Goal: Task Accomplishment & Management: Complete application form

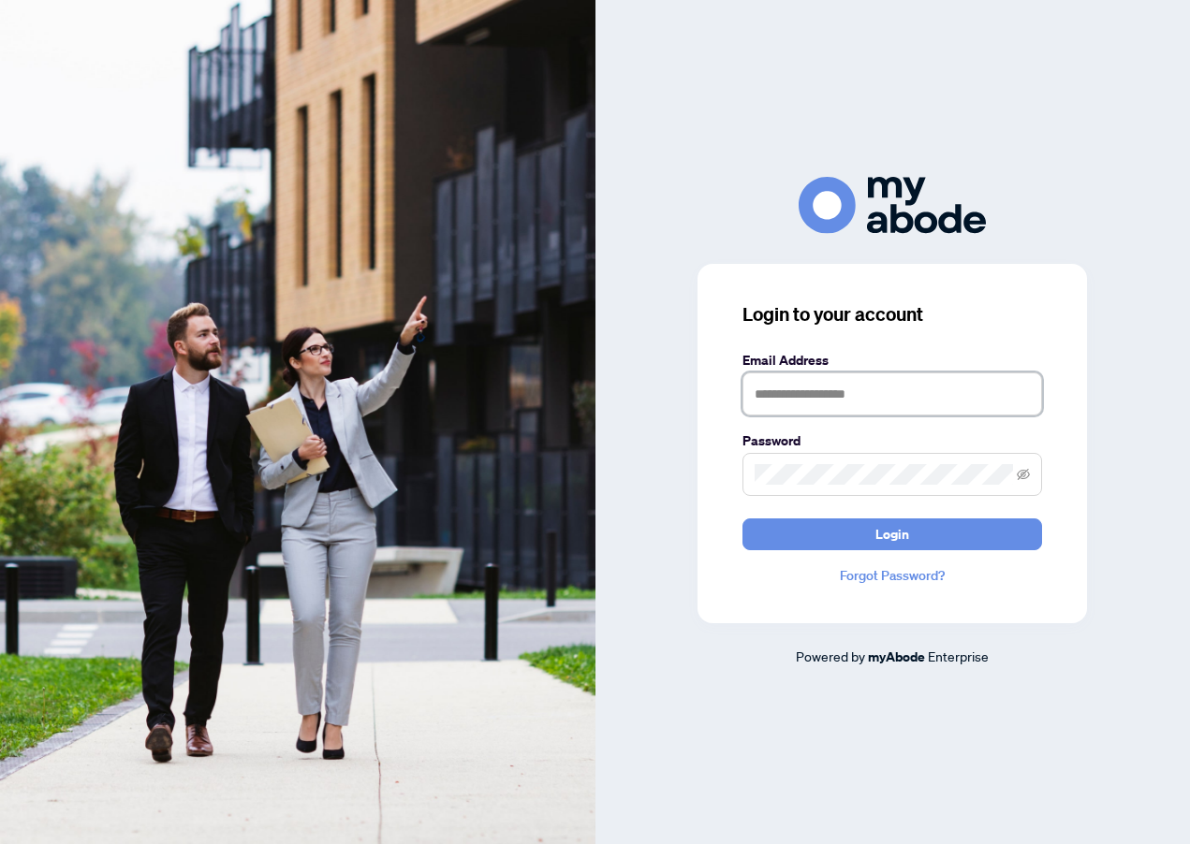
click at [851, 411] on input "text" at bounding box center [892, 394] width 300 height 43
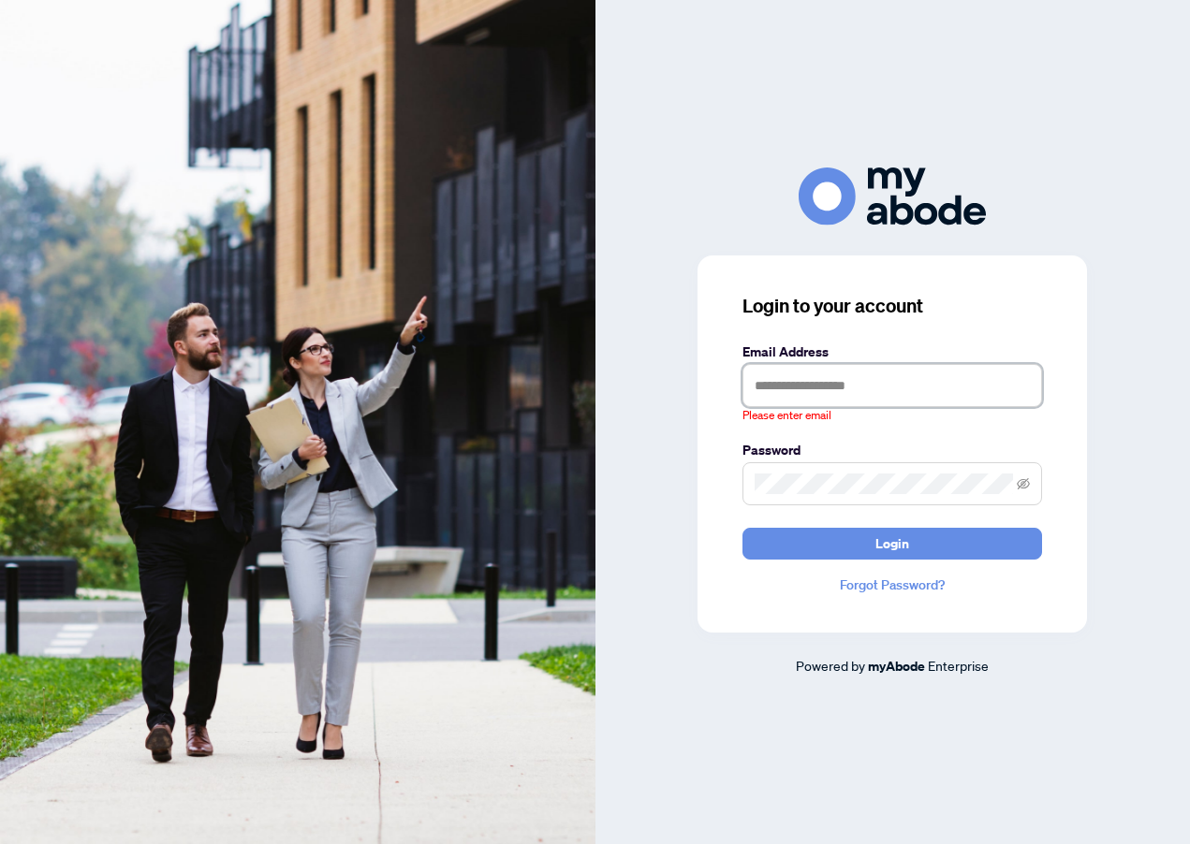
type input "**********"
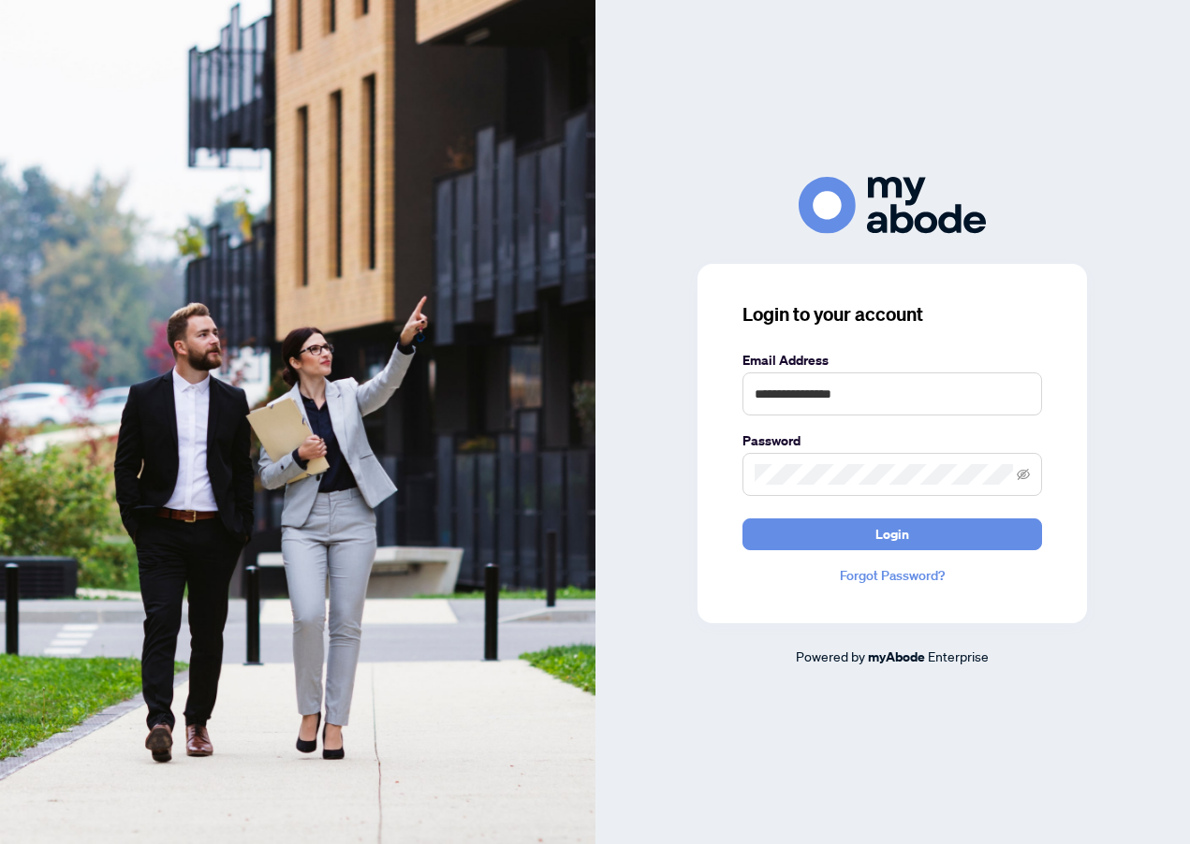
click at [904, 538] on span "Login" at bounding box center [892, 534] width 34 height 30
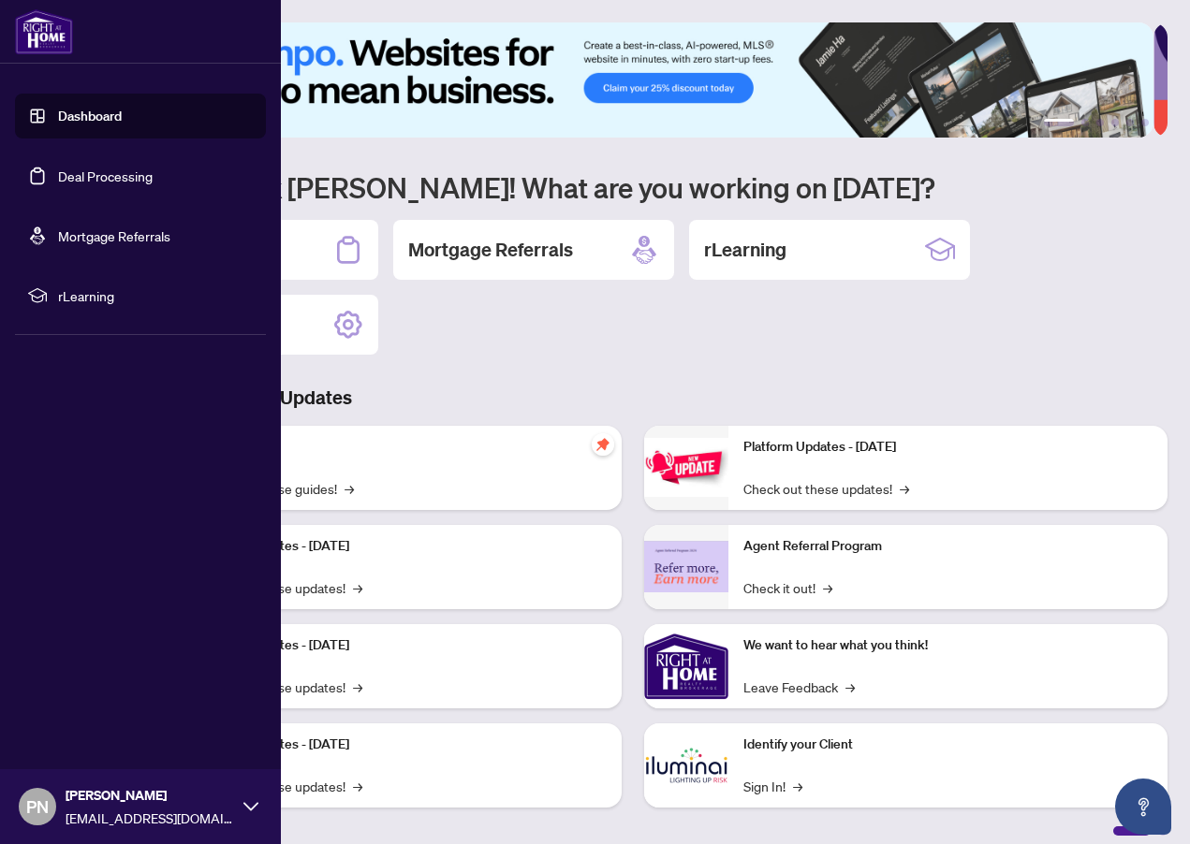
click at [101, 181] on link "Deal Processing" at bounding box center [105, 176] width 95 height 17
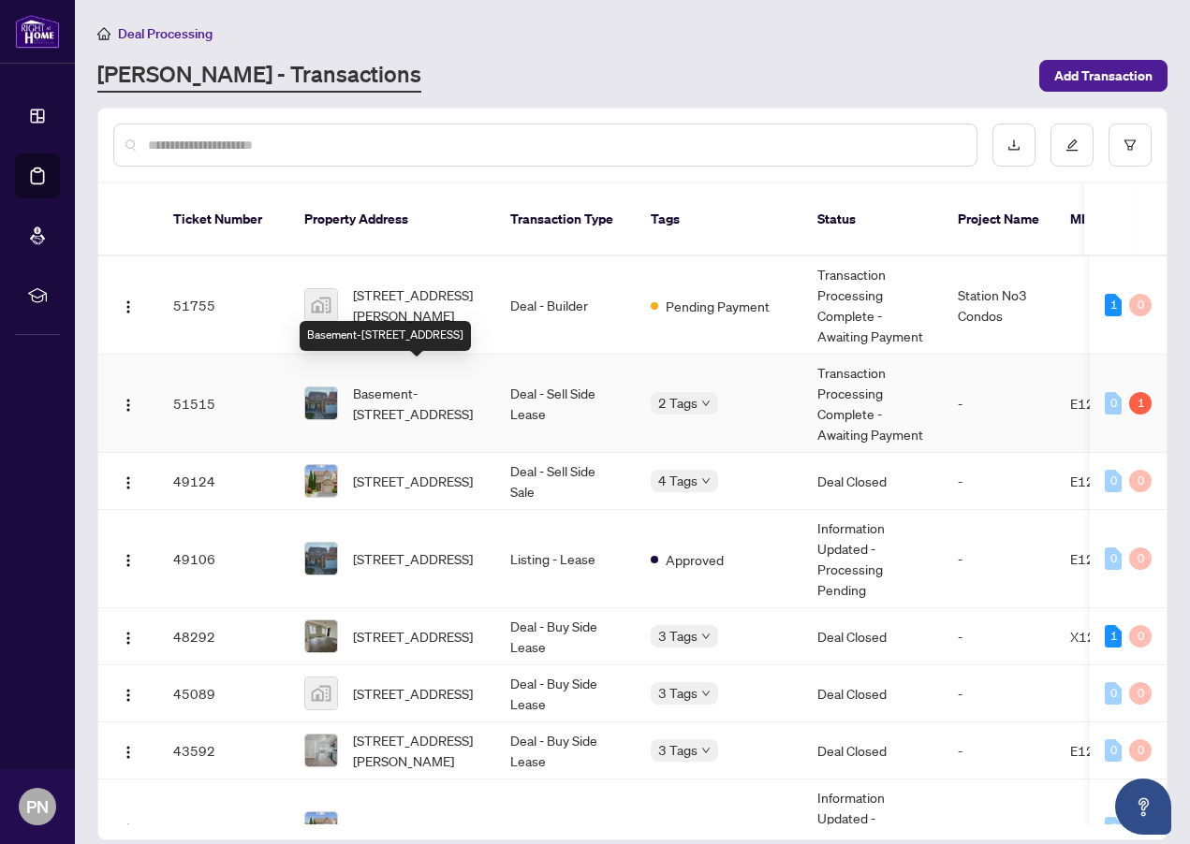
click at [445, 383] on span "Basement-[STREET_ADDRESS]" at bounding box center [416, 403] width 127 height 41
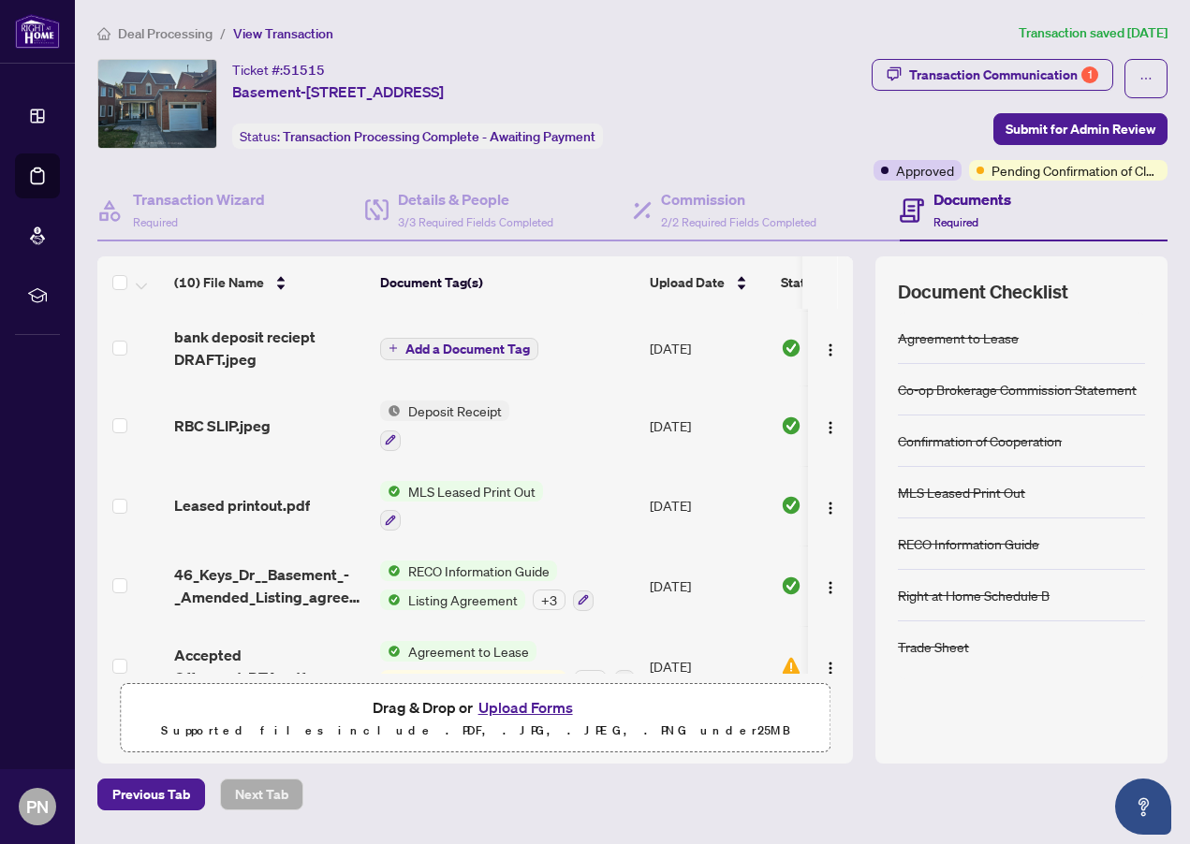
scroll to position [423, 0]
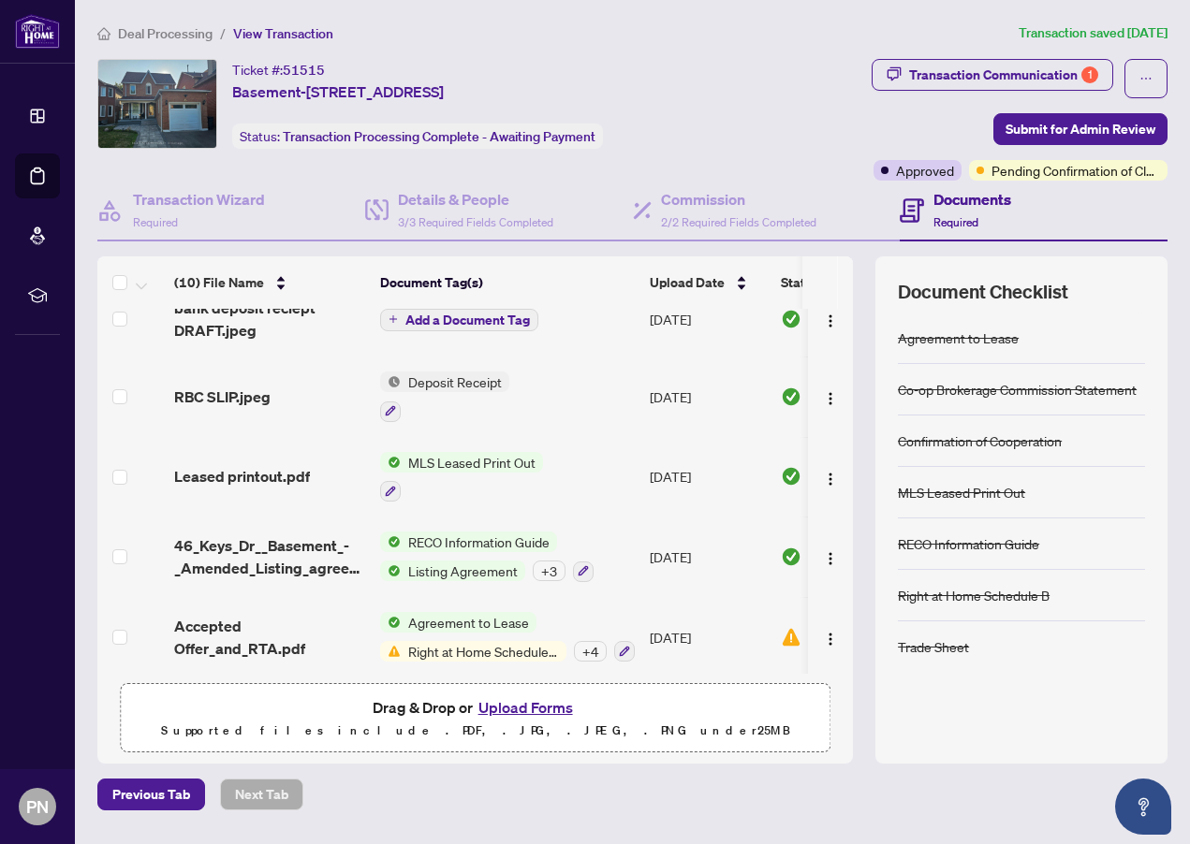
click at [1018, 63] on div "Transaction Communication 1" at bounding box center [1003, 75] width 189 height 30
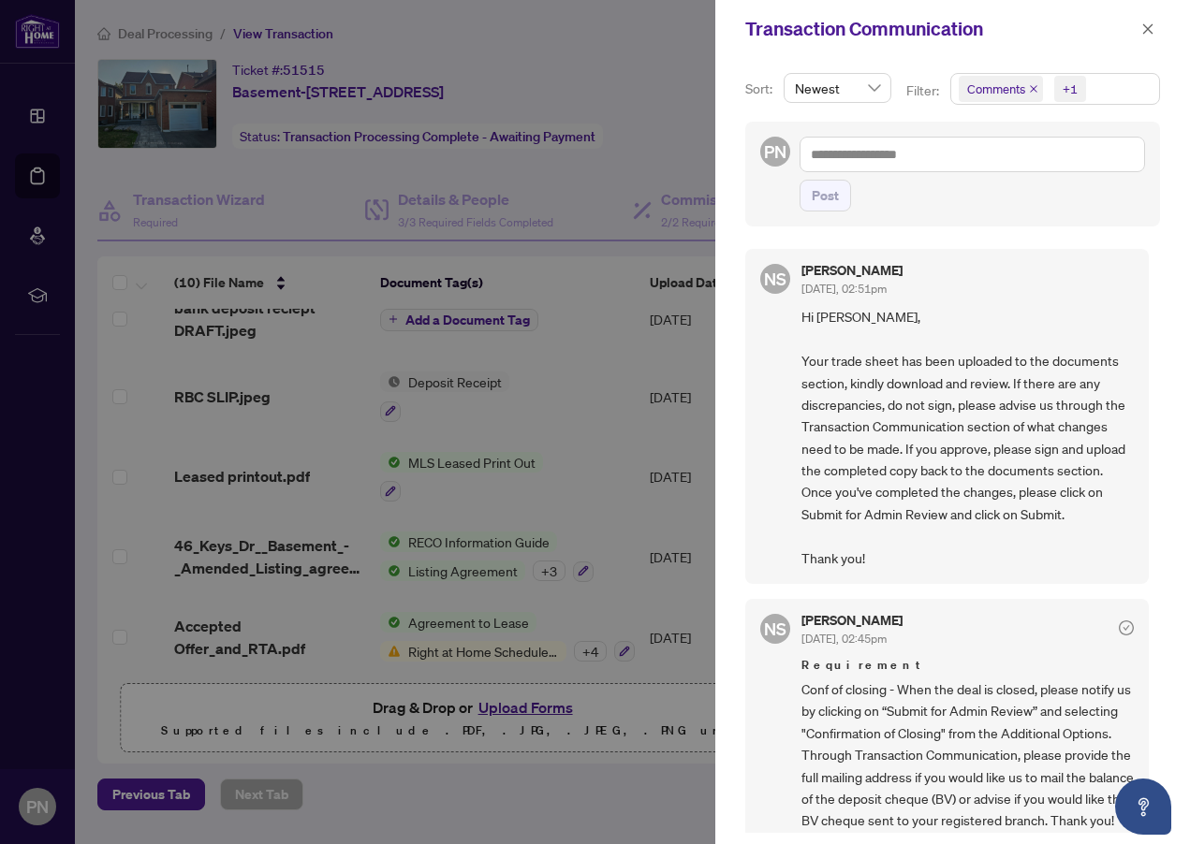
click at [1148, 31] on icon "close" at bounding box center [1147, 28] width 13 height 13
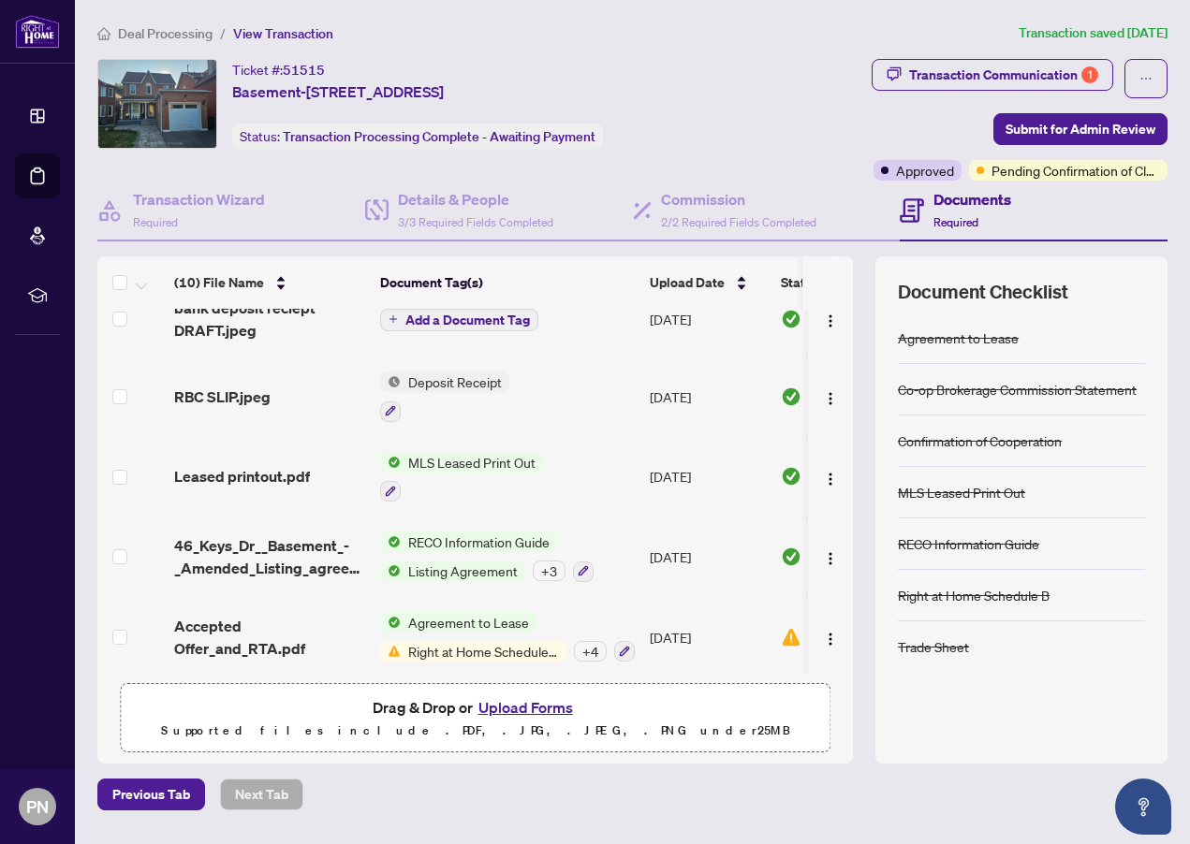
click at [1083, 126] on span "Submit for Admin Review" at bounding box center [1080, 129] width 150 height 30
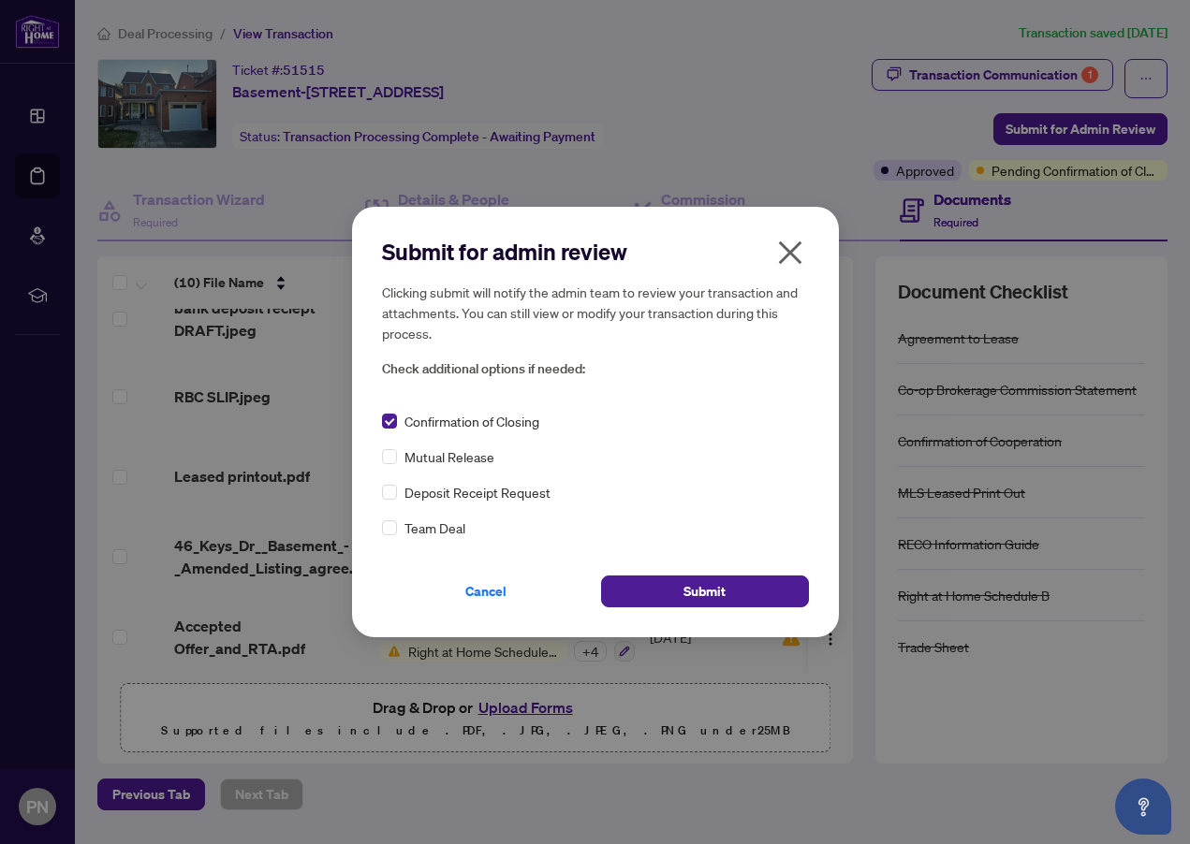
click at [702, 591] on span "Submit" at bounding box center [704, 592] width 42 height 30
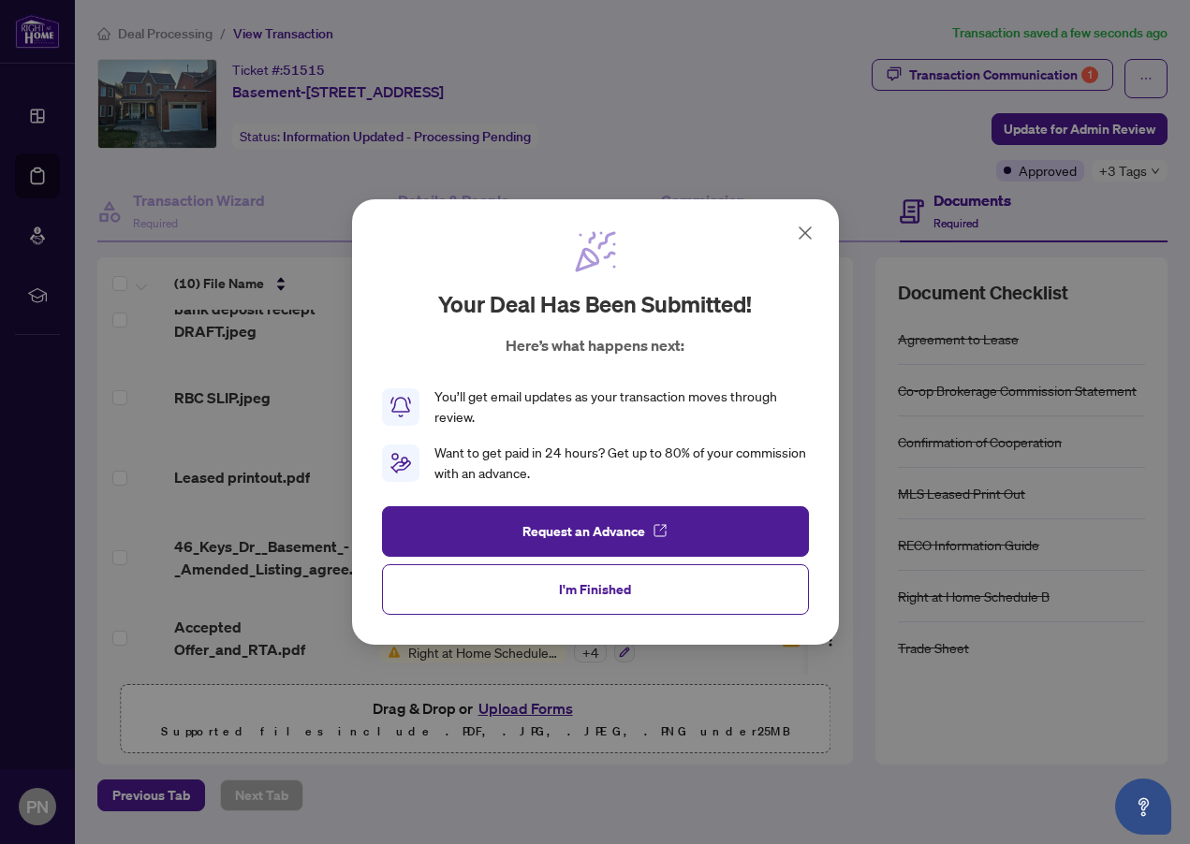
click at [621, 596] on span "I'm Finished" at bounding box center [595, 590] width 72 height 30
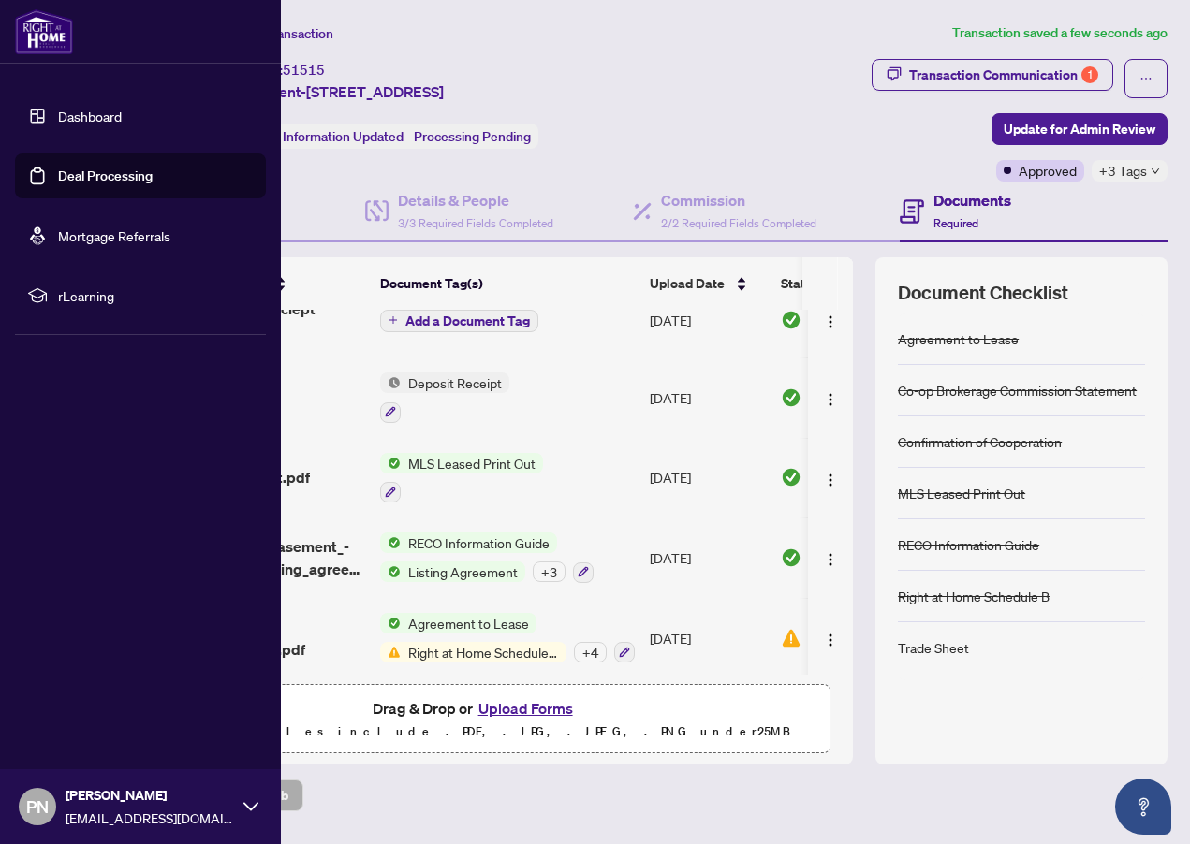
click at [119, 174] on link "Deal Processing" at bounding box center [105, 176] width 95 height 17
